Goal: Information Seeking & Learning: Learn about a topic

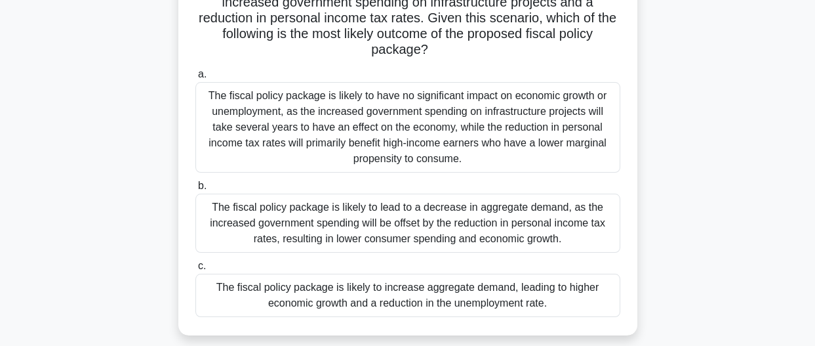
scroll to position [167, 0]
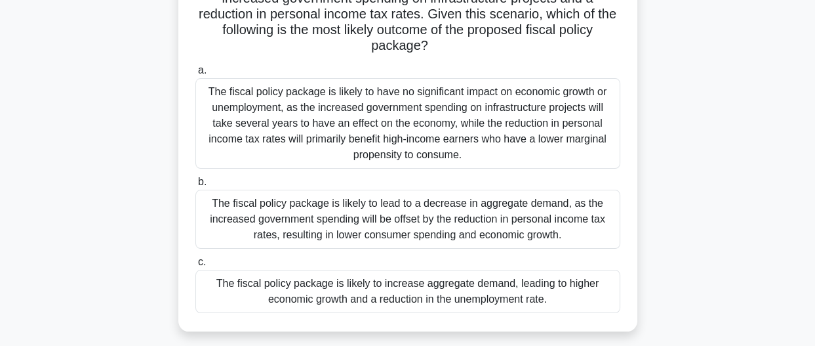
click at [413, 294] on div "The fiscal policy package is likely to increase aggregate demand, leading to hi…" at bounding box center [407, 291] width 425 height 43
click at [195, 266] on input "c. The fiscal policy package is likely to increase aggregate demand, leading to…" at bounding box center [195, 262] width 0 height 9
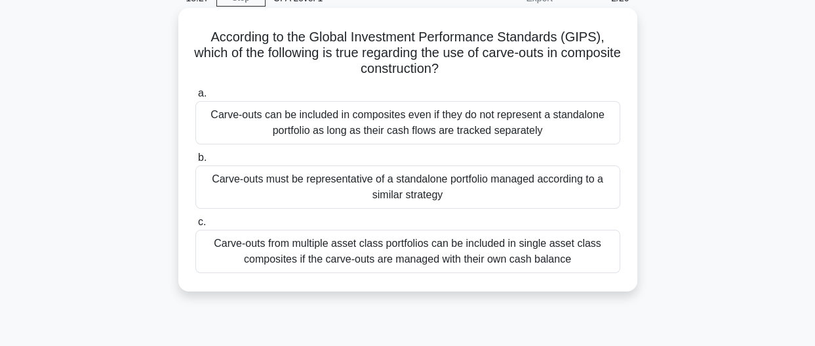
scroll to position [67, 0]
click at [315, 137] on div "Carve-outs can be included in composites even if they do not represent a standa…" at bounding box center [407, 121] width 425 height 43
click at [195, 96] on input "a. Carve-outs can be included in composites even if they do not represent a sta…" at bounding box center [195, 92] width 0 height 9
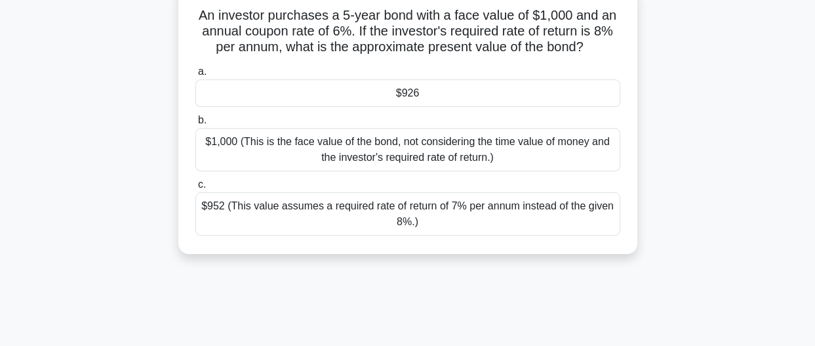
scroll to position [88, 0]
click at [329, 163] on div "$1,000 (This is the face value of the bond, not considering the time value of m…" at bounding box center [407, 148] width 425 height 43
click at [195, 124] on input "b. $1,000 (This is the face value of the bond, not considering the time value o…" at bounding box center [195, 119] width 0 height 9
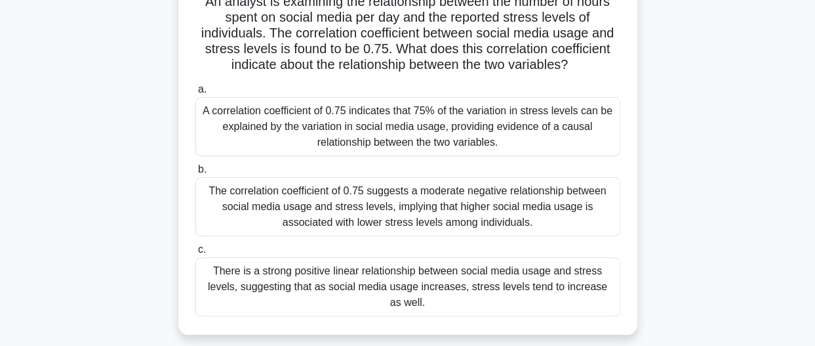
scroll to position [106, 0]
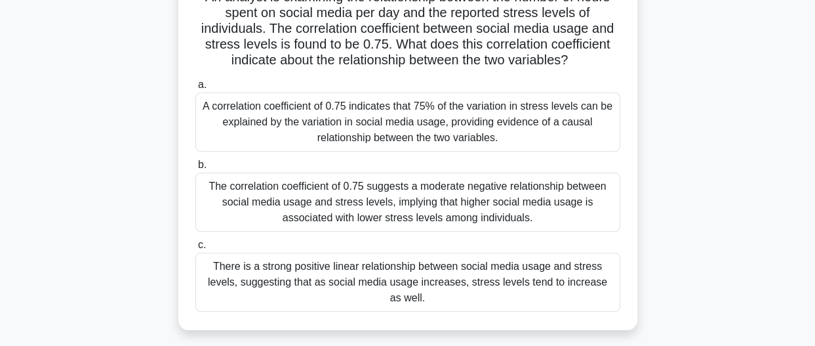
click at [375, 291] on div "There is a strong positive linear relationship between social media usage and s…" at bounding box center [407, 282] width 425 height 59
click at [195, 249] on input "c. There is a strong positive linear relationship between social media usage an…" at bounding box center [195, 245] width 0 height 9
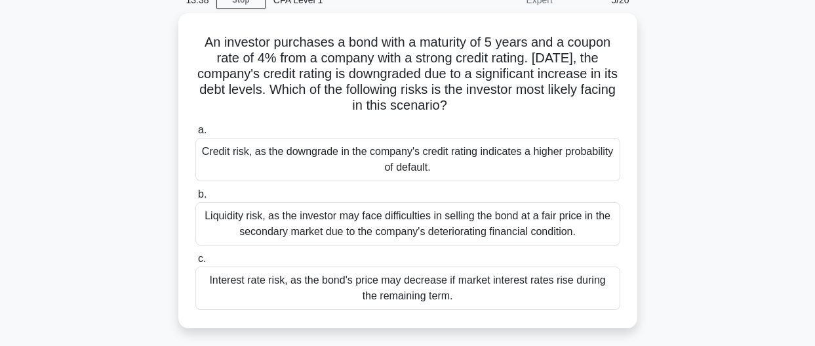
scroll to position [70, 0]
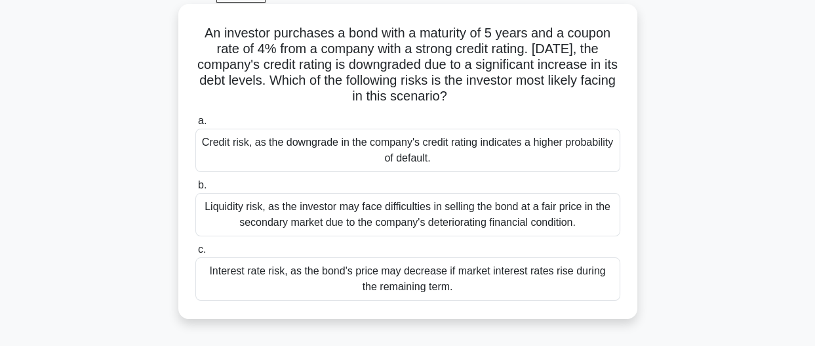
click at [349, 216] on div "Liquidity risk, as the investor may face difficulties in selling the bond at a …" at bounding box center [407, 214] width 425 height 43
click at [195, 190] on input "b. Liquidity risk, as the investor may face difficulties in selling the bond at…" at bounding box center [195, 185] width 0 height 9
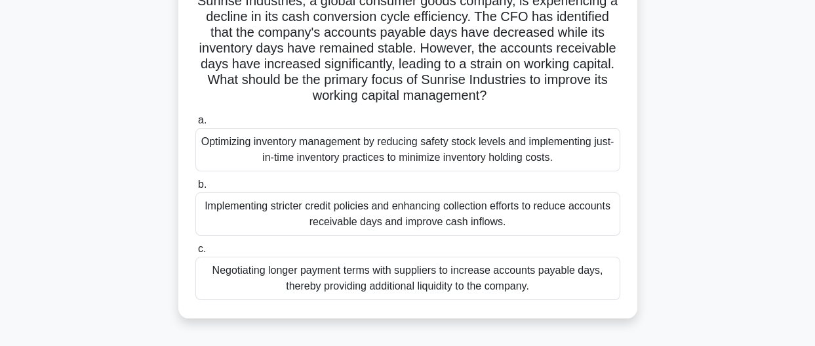
scroll to position [104, 0]
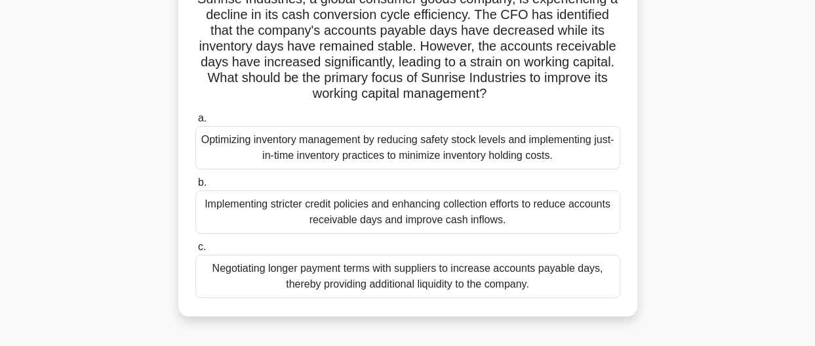
click at [327, 214] on div "Implementing stricter credit policies and enhancing collection efforts to reduc…" at bounding box center [407, 211] width 425 height 43
click at [195, 187] on input "b. Implementing stricter credit policies and enhancing collection efforts to re…" at bounding box center [195, 182] width 0 height 9
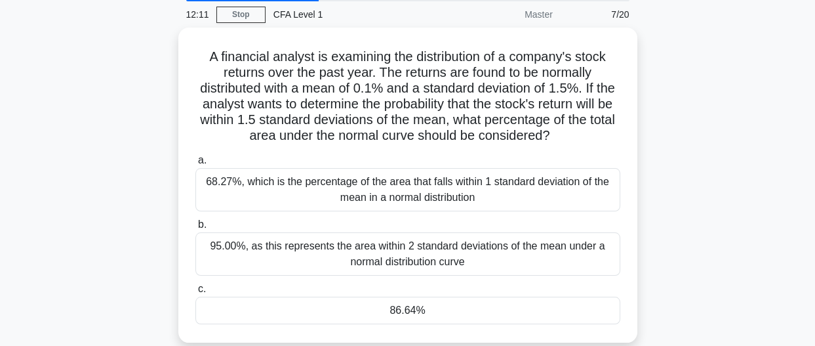
scroll to position [56, 0]
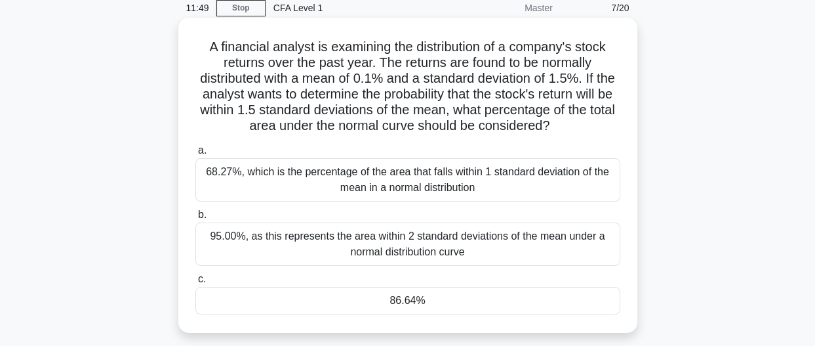
click at [346, 253] on div "95.00%, as this represents the area within 2 standard deviations of the mean un…" at bounding box center [407, 243] width 425 height 43
click at [195, 219] on input "b. 95.00%, as this represents the area within 2 standard deviations of the mean…" at bounding box center [195, 215] width 0 height 9
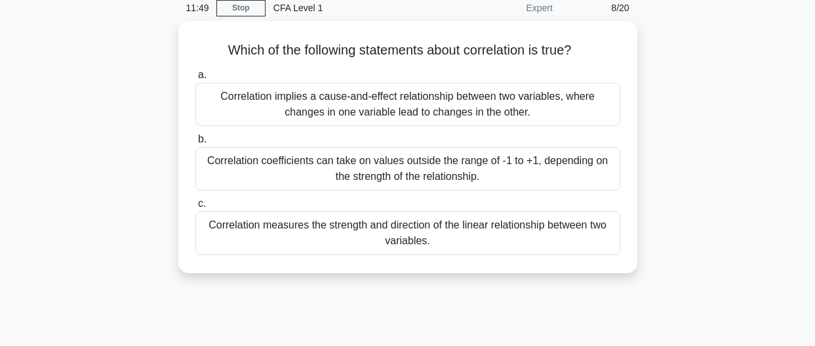
scroll to position [0, 0]
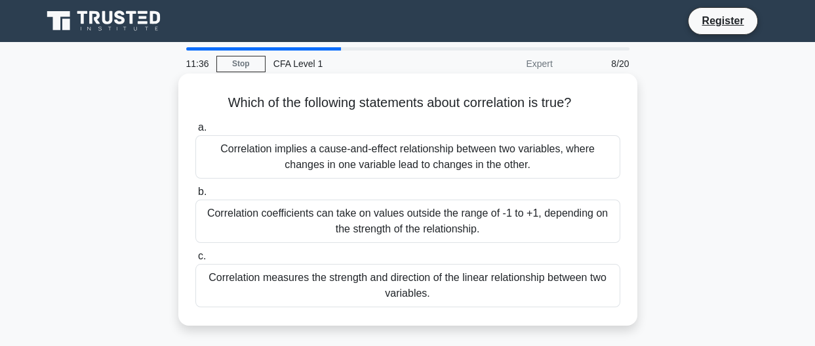
click at [352, 216] on div "Correlation coefficients can take on values outside the range of -1 to +1, depe…" at bounding box center [407, 220] width 425 height 43
click at [195, 196] on input "b. Correlation coefficients can take on values outside the range of -1 to +1, d…" at bounding box center [195, 192] width 0 height 9
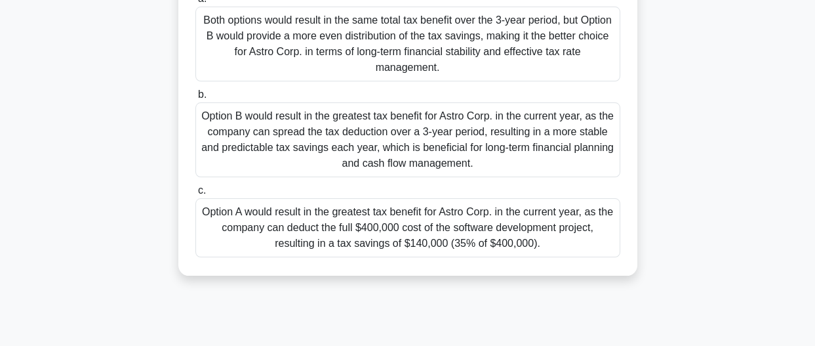
scroll to position [225, 0]
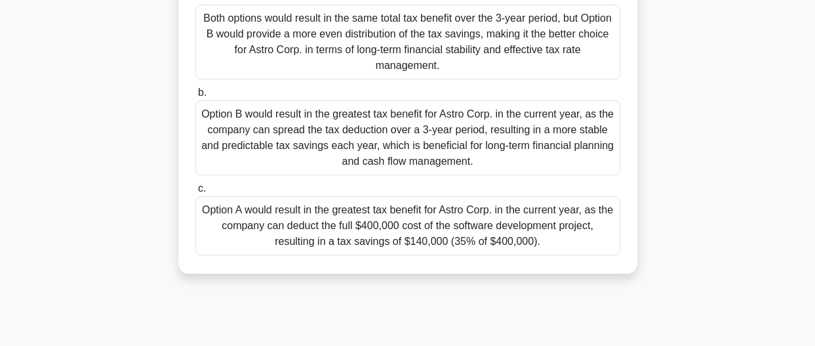
click at [302, 146] on div "Option B would result in the greatest tax benefit for Astro Corp. in the curren…" at bounding box center [407, 137] width 425 height 75
click at [195, 97] on input "b. Option B would result in the greatest tax benefit for Astro Corp. in the cur…" at bounding box center [195, 93] width 0 height 9
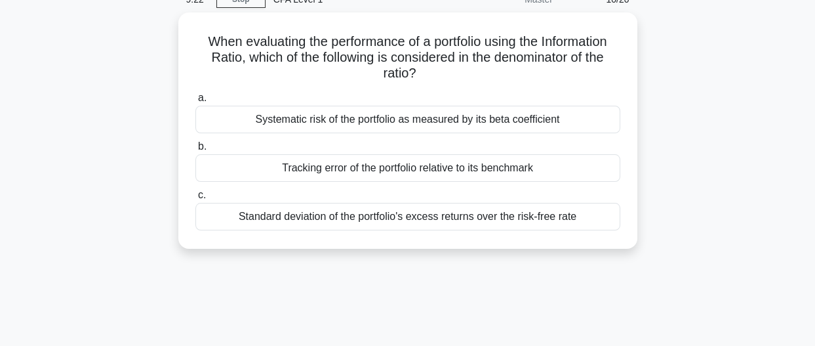
scroll to position [64, 0]
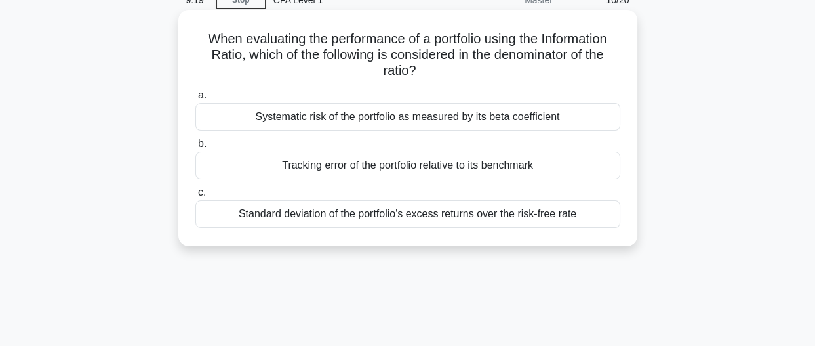
click at [322, 155] on div "Tracking error of the portfolio relative to its benchmark" at bounding box center [407, 166] width 425 height 28
click at [195, 148] on input "b. Tracking error of the portfolio relative to its benchmark" at bounding box center [195, 144] width 0 height 9
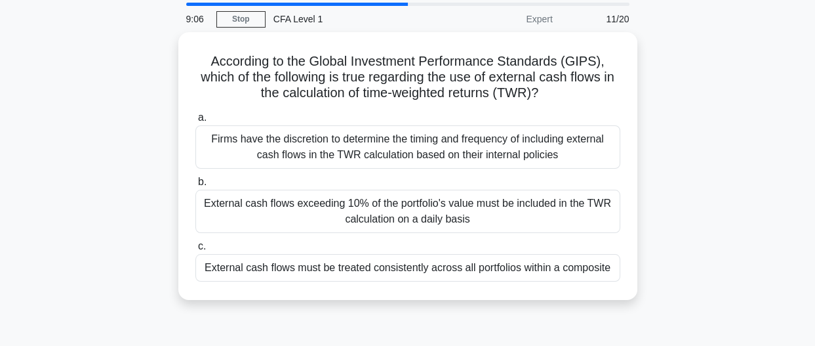
scroll to position [46, 0]
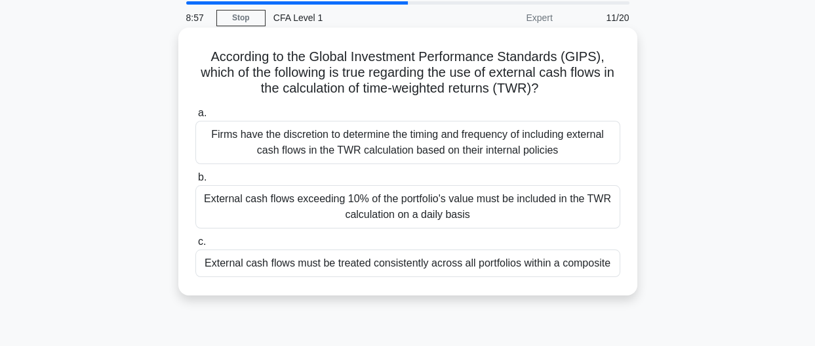
click at [317, 266] on div "External cash flows must be treated consistently across all portfolios within a…" at bounding box center [407, 263] width 425 height 28
click at [195, 246] on input "c. External cash flows must be treated consistently across all portfolios withi…" at bounding box center [195, 241] width 0 height 9
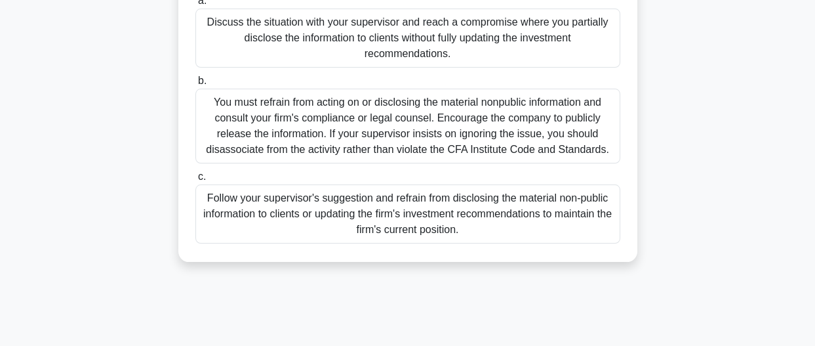
scroll to position [0, 0]
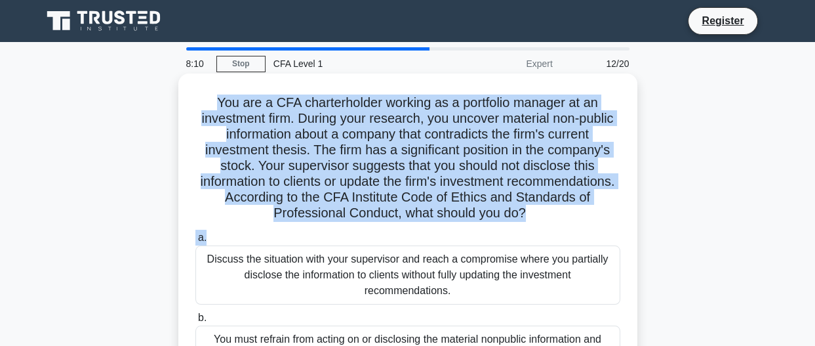
drag, startPoint x: 211, startPoint y: 103, endPoint x: 372, endPoint y: 233, distance: 207.0
click at [372, 233] on div "You are a CFA charterholder working as a portfolio manager at an investment fir…" at bounding box center [408, 286] width 449 height 415
copy div "You are a CFA charterholder working as a portfolio manager at an investment fir…"
click at [227, 108] on h5 "You are a CFA charterholder working as a portfolio manager at an investment fir…" at bounding box center [408, 157] width 428 height 127
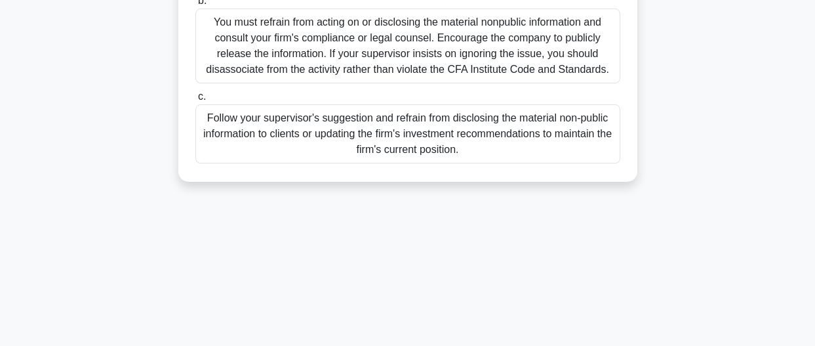
scroll to position [363, 0]
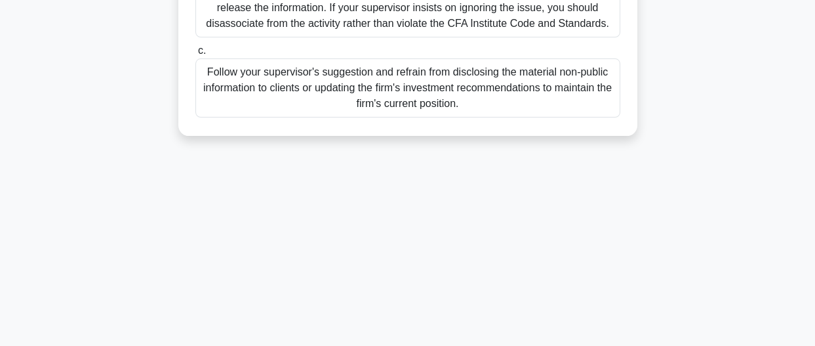
drag, startPoint x: 214, startPoint y: 100, endPoint x: 487, endPoint y: 121, distance: 273.7
copy div "You are a CFA charterholder working as a portfolio manager at an investment fir…"
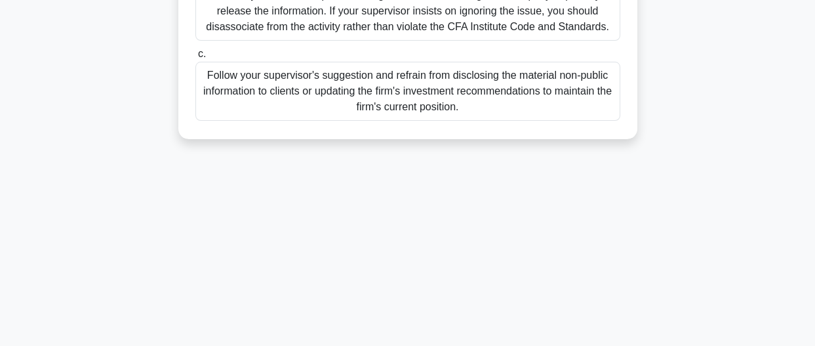
click at [123, 247] on div "7:38 Stop CFA Level 1 Expert 12/20 You are a CFA charterholder working as a por…" at bounding box center [408, 13] width 748 height 656
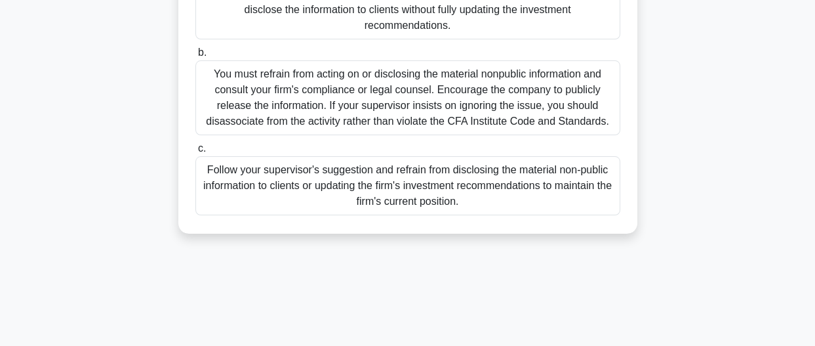
scroll to position [247, 0]
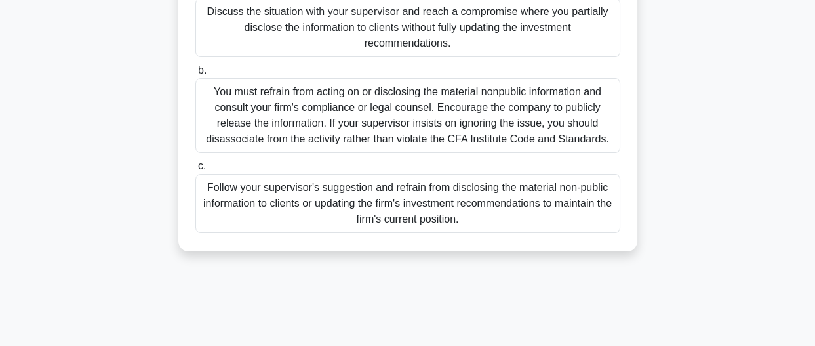
click at [251, 143] on div "You must refrain from acting on or disclosing the material nonpublic informatio…" at bounding box center [407, 115] width 425 height 75
click at [195, 75] on input "b. You must refrain from acting on or disclosing the material nonpublic informa…" at bounding box center [195, 70] width 0 height 9
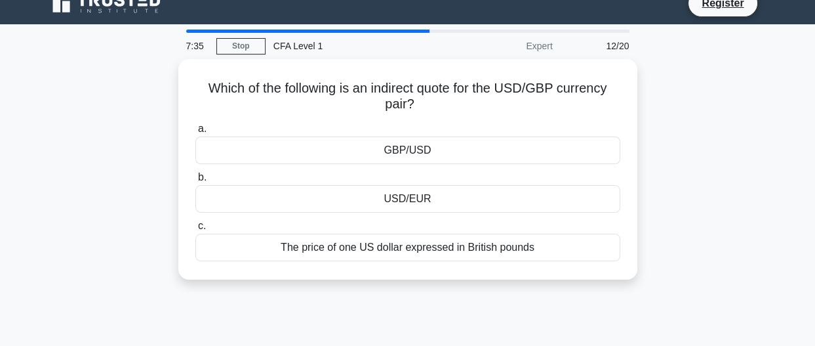
scroll to position [0, 0]
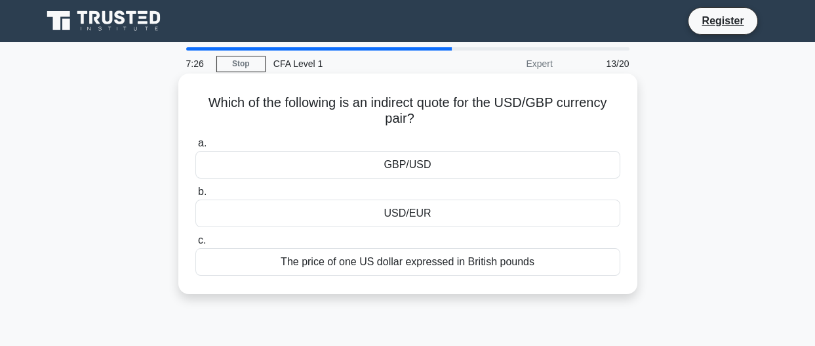
click at [283, 165] on div "GBP/USD" at bounding box center [407, 165] width 425 height 28
click at [195, 148] on input "a. GBP/USD" at bounding box center [195, 143] width 0 height 9
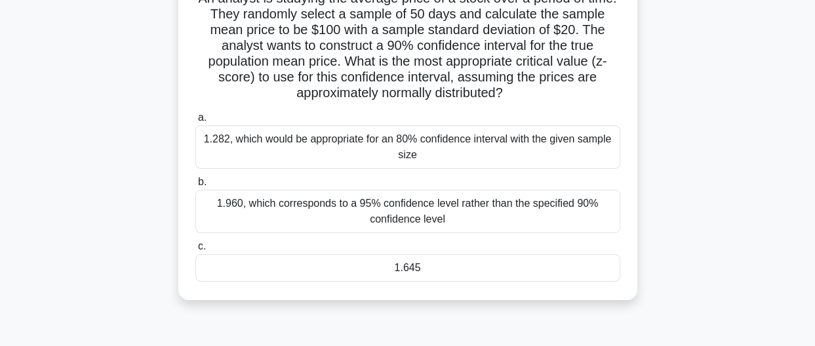
scroll to position [111, 0]
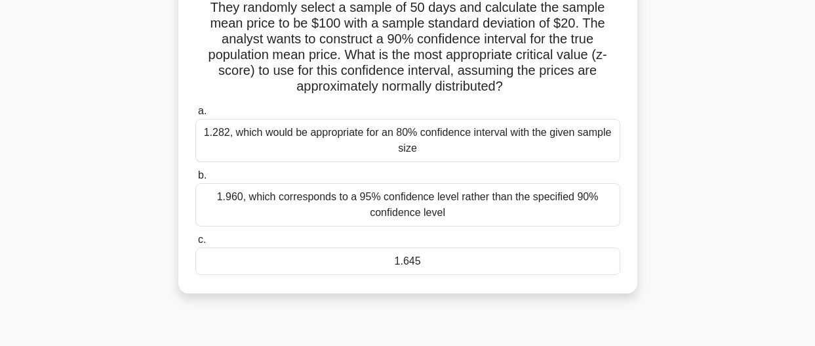
click at [270, 201] on div "1.960, which corresponds to a 95% confidence level rather than the specified 90…" at bounding box center [407, 204] width 425 height 43
click at [195, 180] on input "b. 1.960, which corresponds to a 95% confidence level rather than the specified…" at bounding box center [195, 175] width 0 height 9
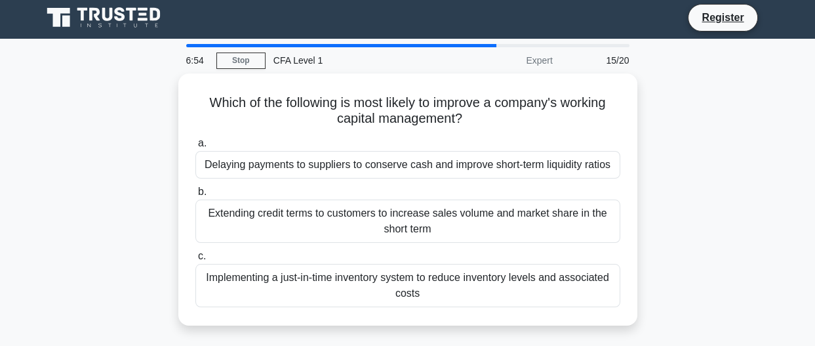
scroll to position [0, 0]
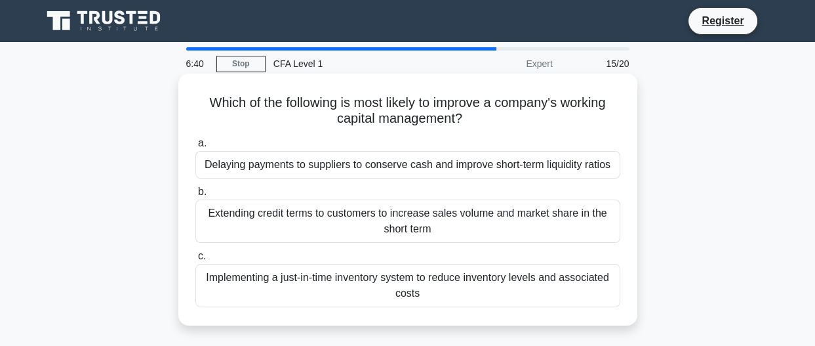
click at [252, 283] on div "Implementing a just-in-time inventory system to reduce inventory levels and ass…" at bounding box center [407, 285] width 425 height 43
click at [195, 260] on input "c. Implementing a just-in-time inventory system to reduce inventory levels and …" at bounding box center [195, 256] width 0 height 9
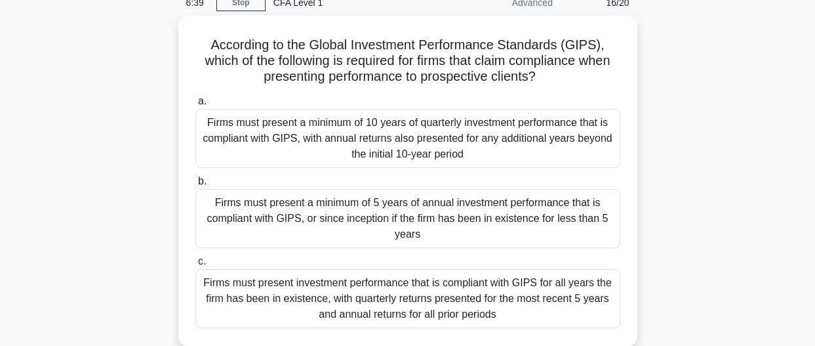
scroll to position [81, 0]
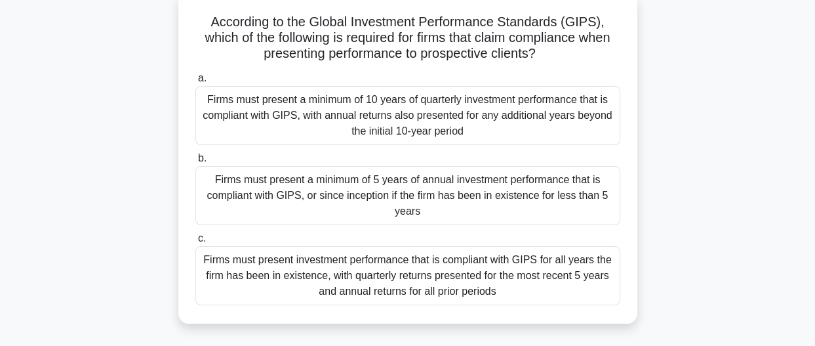
click at [285, 193] on div "Firms must present a minimum of 5 years of annual investment performance that i…" at bounding box center [407, 195] width 425 height 59
click at [195, 163] on input "b. Firms must present a minimum of 5 years of annual investment performance tha…" at bounding box center [195, 158] width 0 height 9
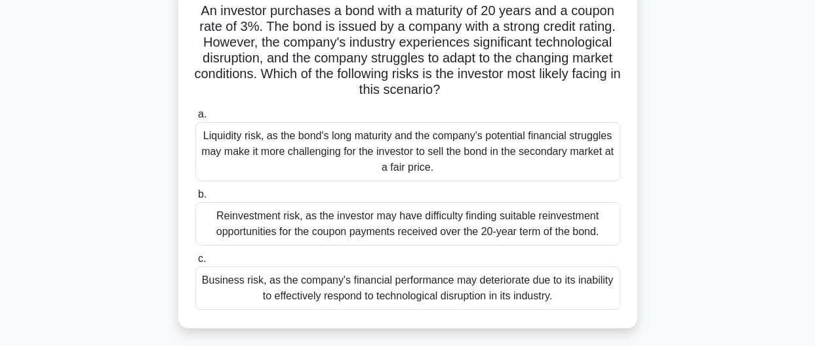
scroll to position [111, 0]
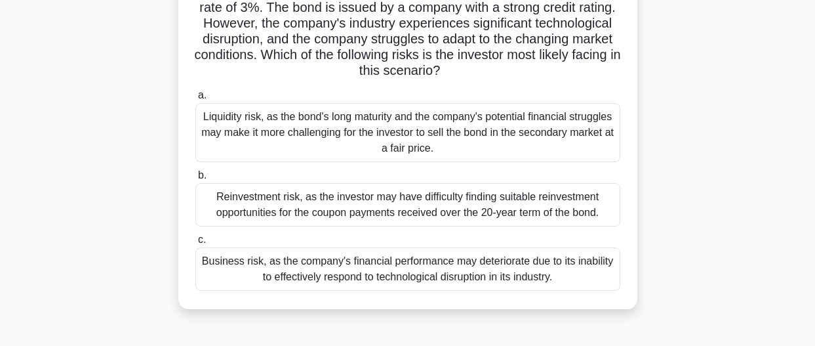
click at [316, 266] on div "Business risk, as the company's financial performance may deteriorate due to it…" at bounding box center [407, 268] width 425 height 43
click at [195, 244] on input "c. Business risk, as the company's financial performance may deteriorate due to…" at bounding box center [195, 239] width 0 height 9
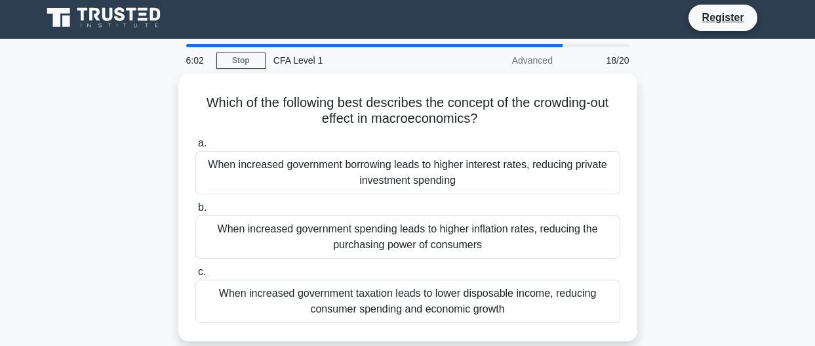
scroll to position [0, 0]
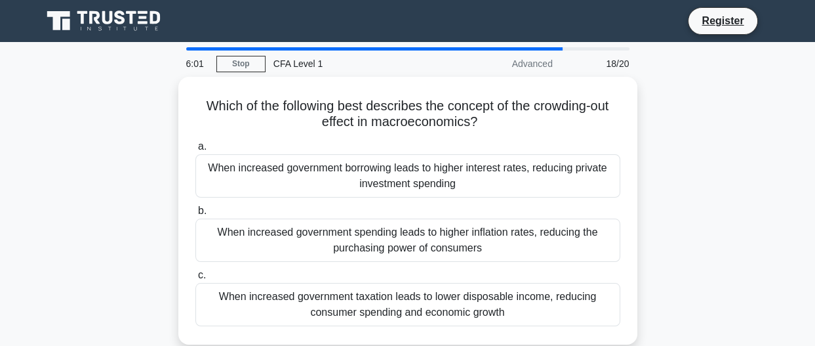
drag, startPoint x: 316, startPoint y: 266, endPoint x: 34, endPoint y: 202, distance: 289.1
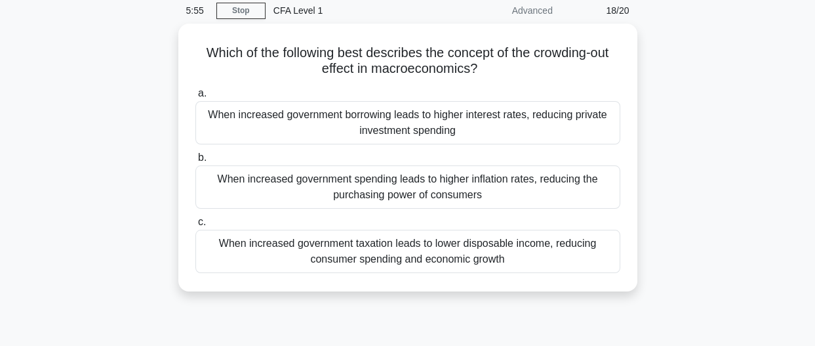
scroll to position [54, 0]
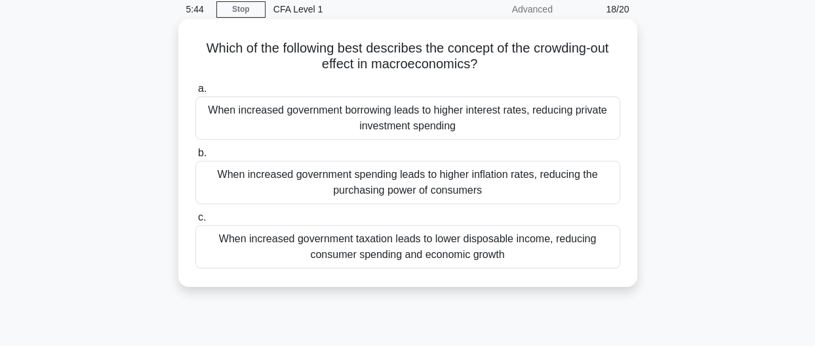
click at [241, 110] on div "When increased government borrowing leads to higher interest rates, reducing pr…" at bounding box center [407, 117] width 425 height 43
click at [195, 93] on input "a. When increased government borrowing leads to higher interest rates, reducing…" at bounding box center [195, 89] width 0 height 9
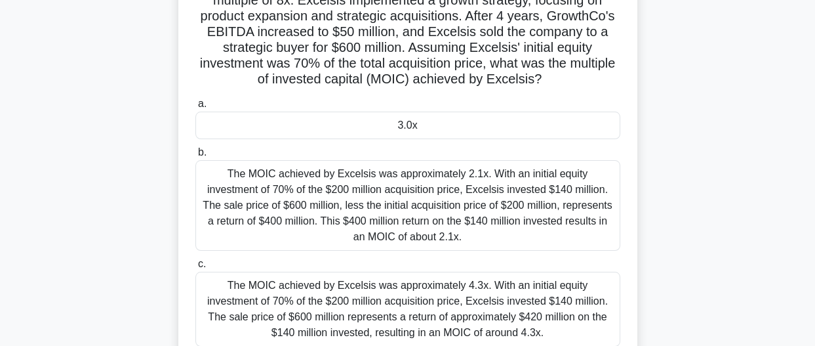
scroll to position [152, 0]
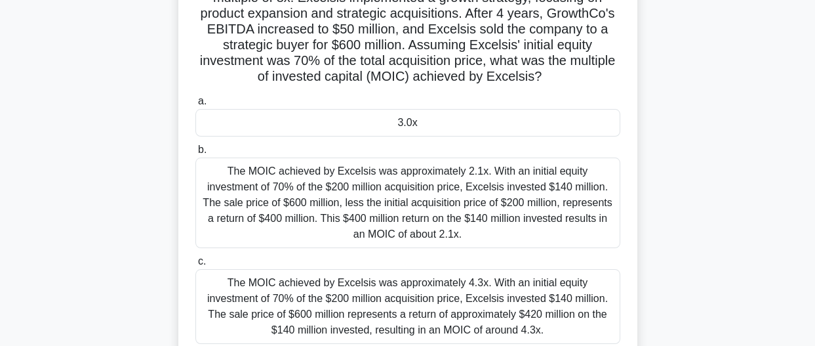
click at [324, 204] on div "The MOIC achieved by Excelsis was approximately 2.1x. With an initial equity in…" at bounding box center [407, 202] width 425 height 91
click at [195, 154] on input "b. The MOIC achieved by Excelsis was approximately 2.1x. With an initial equity…" at bounding box center [195, 150] width 0 height 9
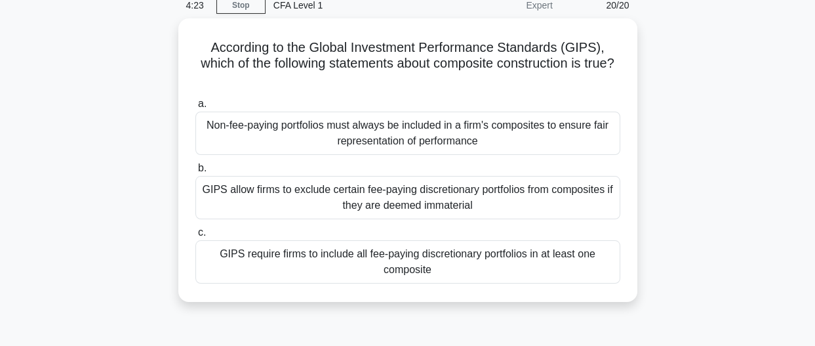
scroll to position [60, 0]
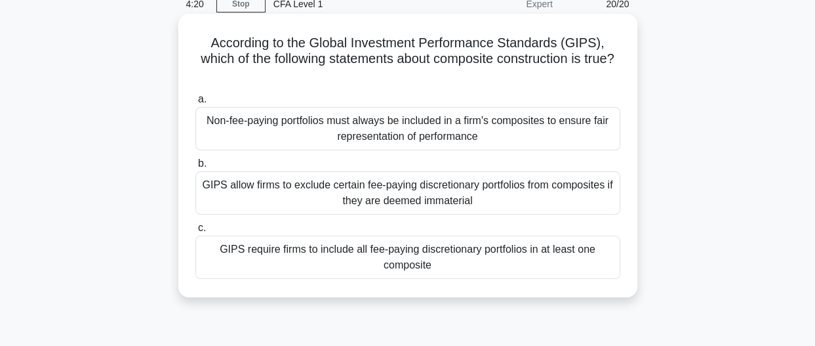
click at [300, 258] on div "GIPS require firms to include all fee-paying discretionary portfolios in at lea…" at bounding box center [407, 256] width 425 height 43
click at [195, 232] on input "[PERSON_NAME] require firms to include all fee-paying discretionary portfolios …" at bounding box center [195, 228] width 0 height 9
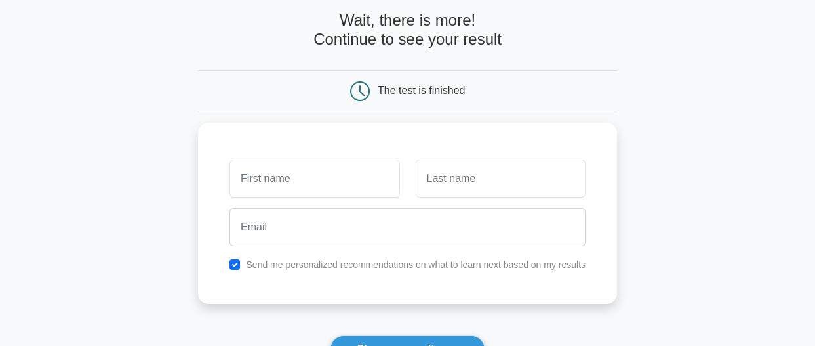
scroll to position [64, 0]
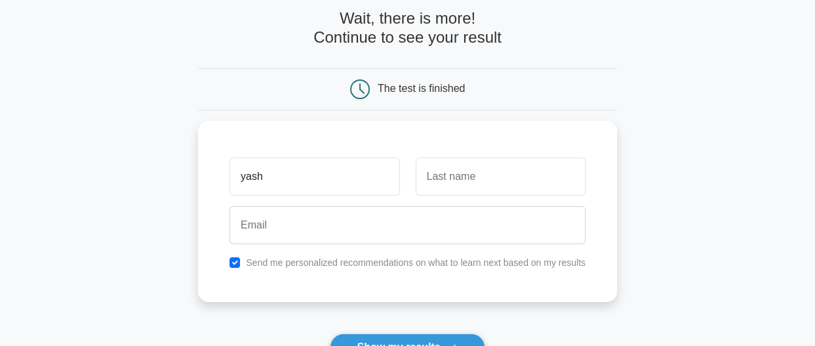
type input "yash"
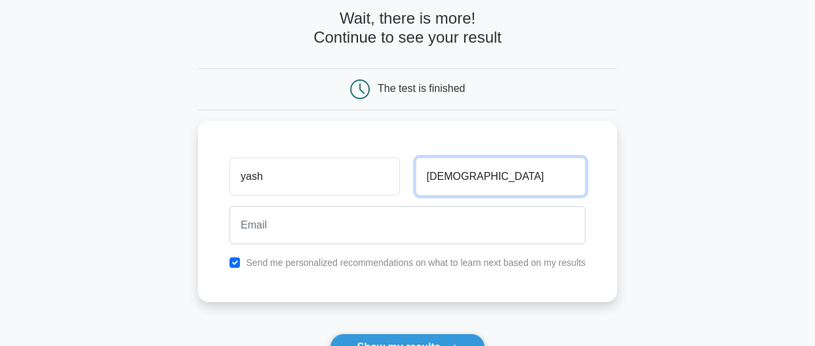
type input "[DEMOGRAPHIC_DATA]"
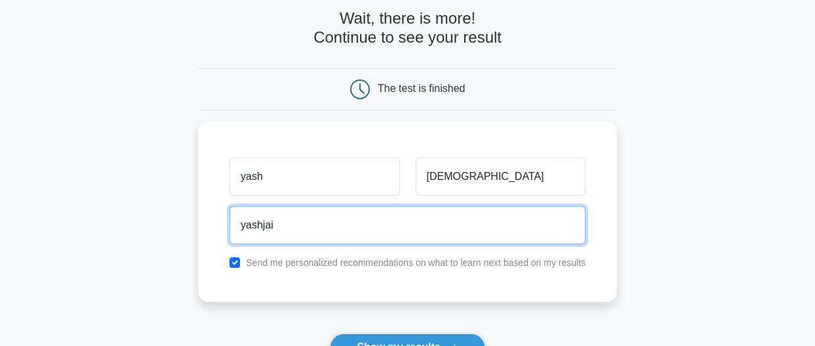
type input "[EMAIL_ADDRESS][DOMAIN_NAME]"
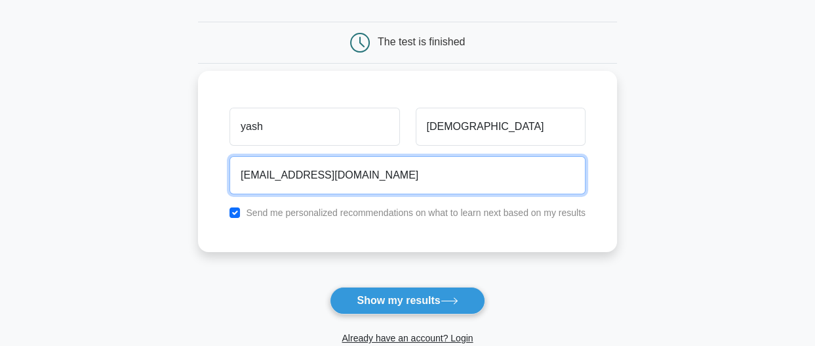
scroll to position [118, 0]
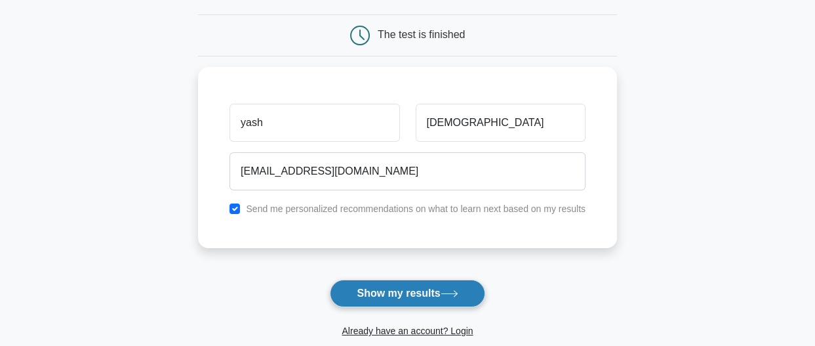
click at [377, 288] on button "Show my results" at bounding box center [407, 293] width 155 height 28
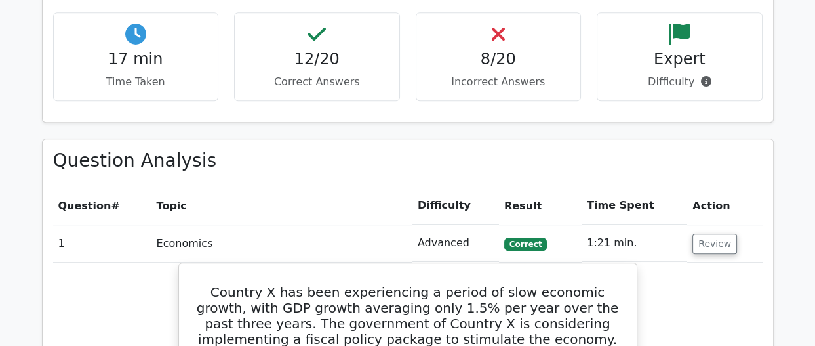
scroll to position [895, 0]
